Goal: Check status

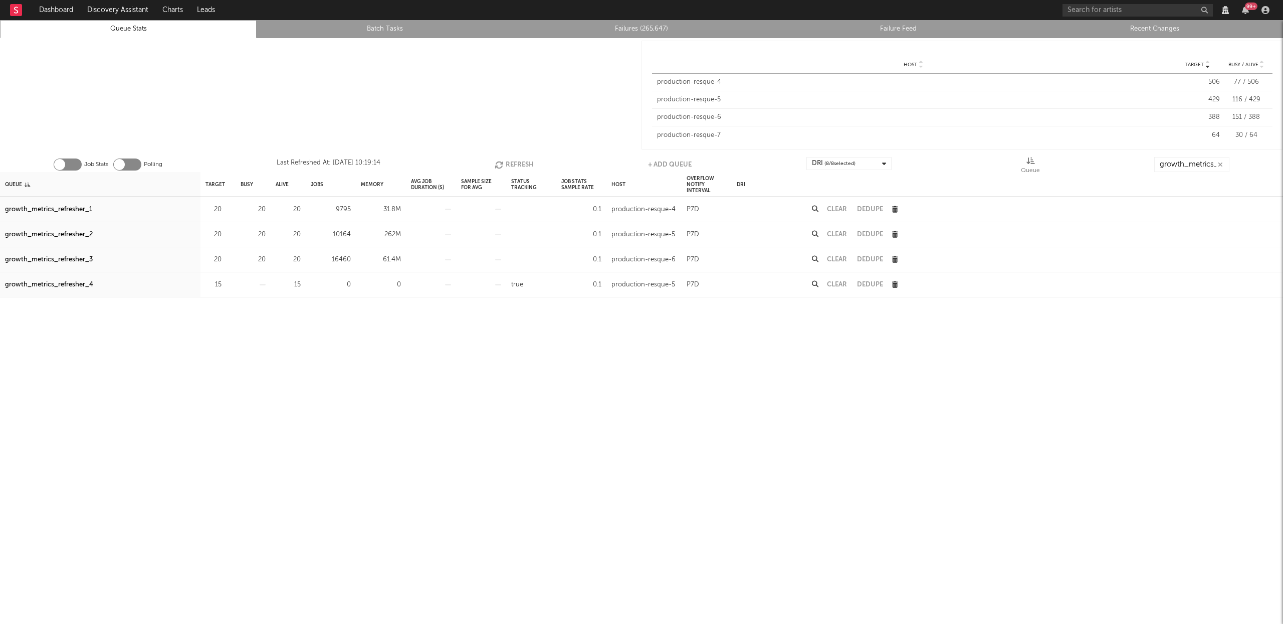
click at [526, 163] on button "Refresh" at bounding box center [514, 164] width 39 height 15
click at [519, 160] on button "Refresh" at bounding box center [515, 164] width 39 height 15
click at [68, 207] on div "growth_metrics_refresher_1" at bounding box center [48, 210] width 87 height 12
click at [79, 231] on div "growth_metrics_refresher_2" at bounding box center [49, 235] width 88 height 12
click at [83, 259] on div "growth_metrics_refresher_3" at bounding box center [49, 260] width 88 height 12
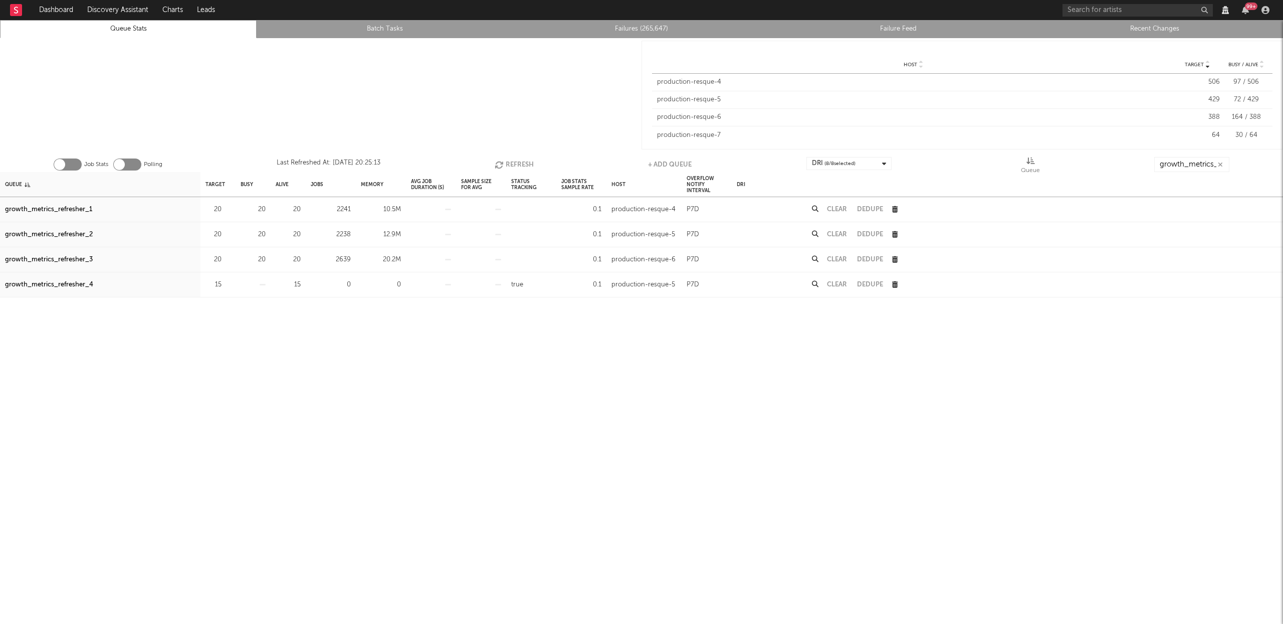
click at [513, 160] on button "Refresh" at bounding box center [514, 164] width 39 height 15
click at [513, 160] on button "Refresh" at bounding box center [515, 164] width 39 height 15
click at [519, 161] on button "Refresh" at bounding box center [515, 164] width 39 height 15
click at [518, 162] on button "Refresh" at bounding box center [515, 164] width 39 height 15
click at [519, 162] on button "Refresh" at bounding box center [515, 164] width 39 height 15
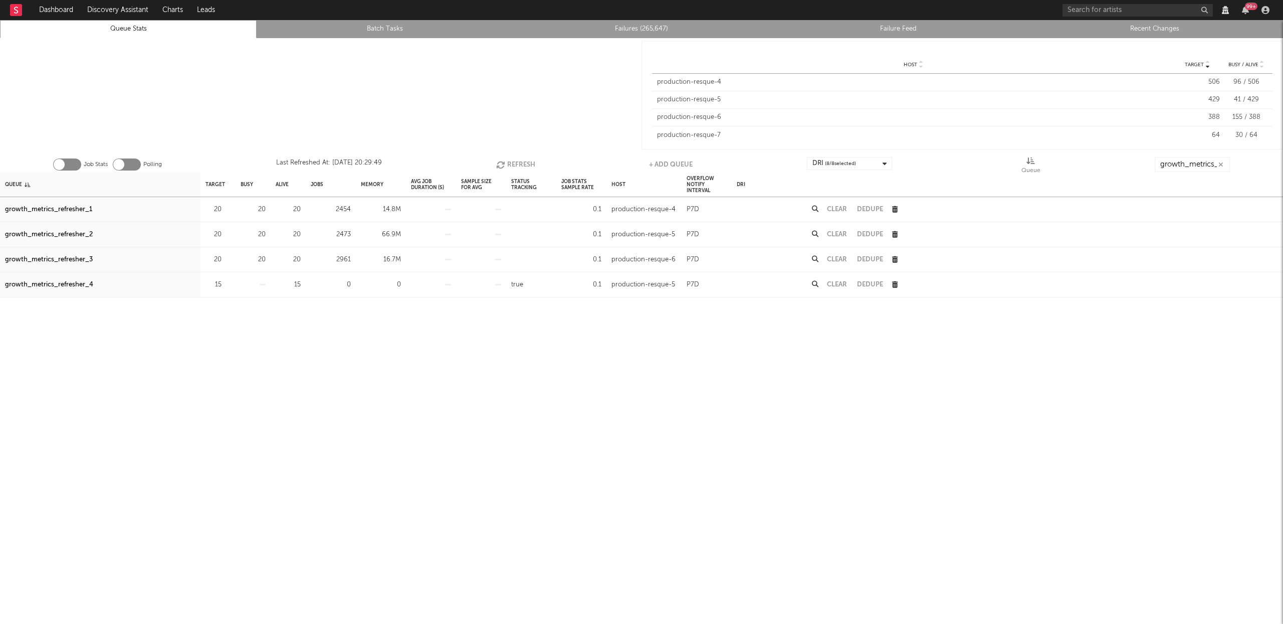
click at [525, 165] on button "Refresh" at bounding box center [515, 164] width 39 height 15
click at [528, 164] on button "Refresh" at bounding box center [515, 164] width 39 height 15
click at [521, 162] on button "Refresh" at bounding box center [515, 164] width 39 height 15
